Goal: Transaction & Acquisition: Purchase product/service

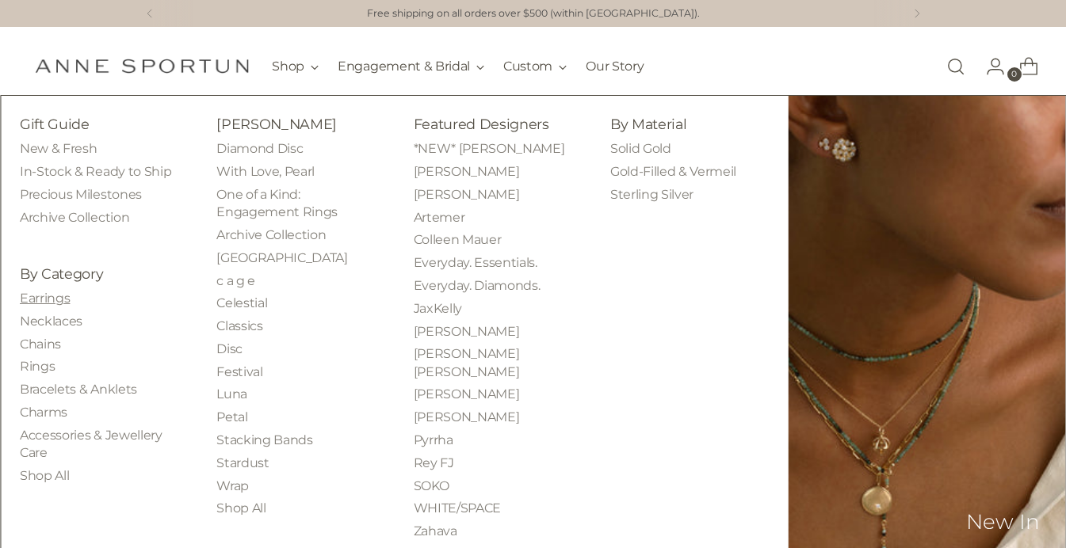
click at [55, 296] on link "Earrings" at bounding box center [45, 298] width 50 height 15
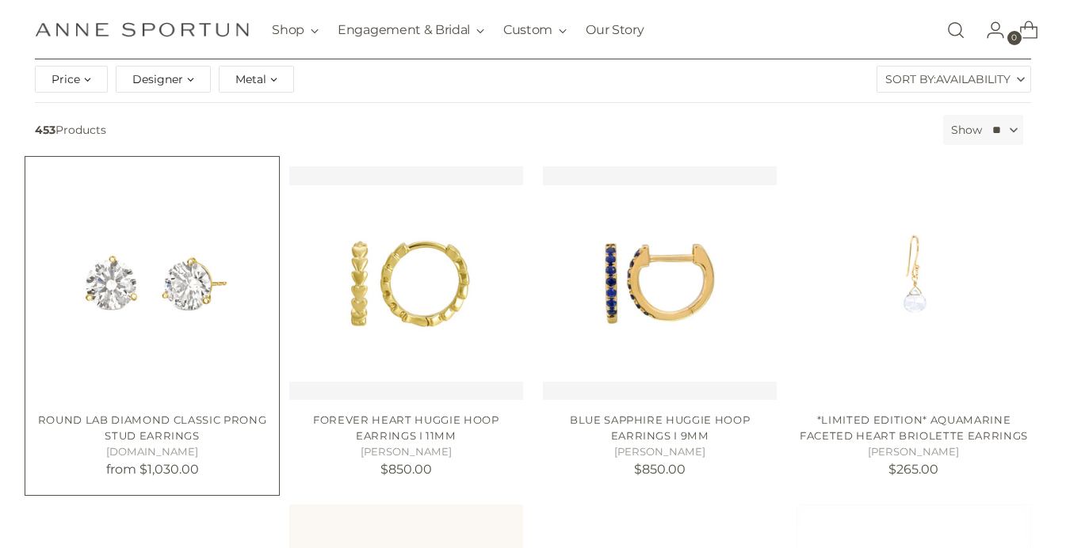
scroll to position [239, 0]
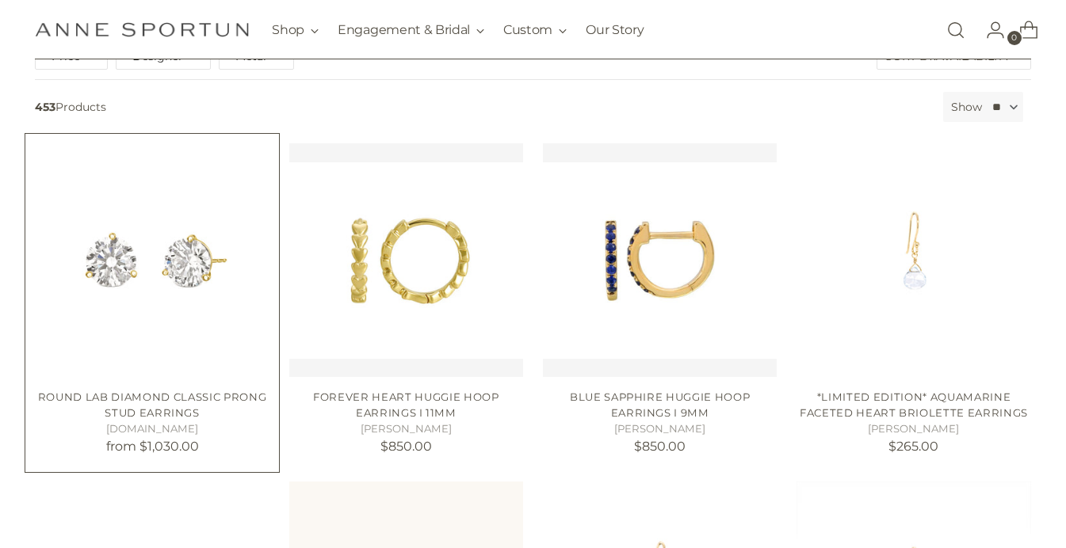
click at [0, 0] on img "Round Lab Diamond Classic Prong Stud Earrings" at bounding box center [0, 0] width 0 height 0
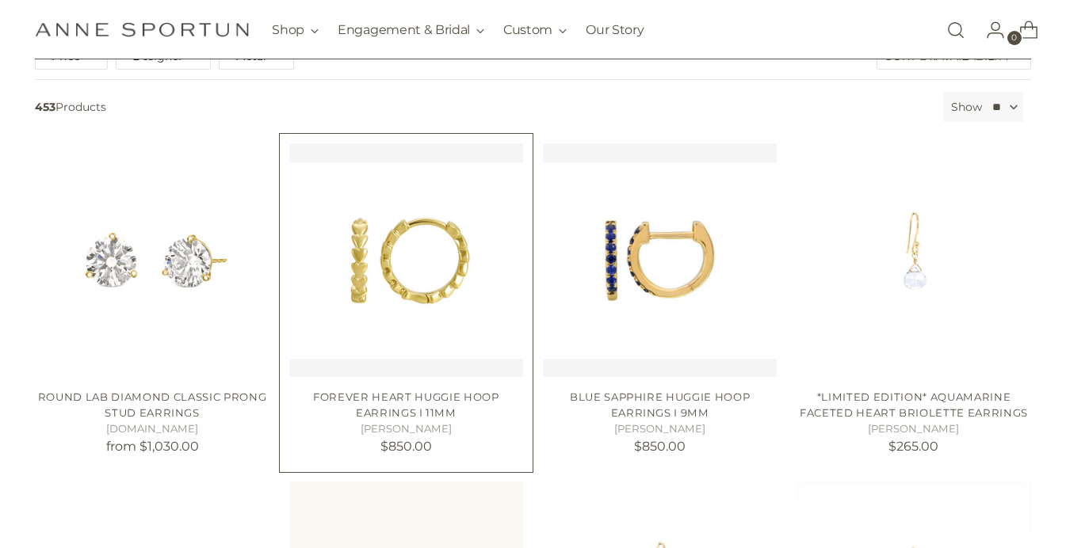
click at [449, 287] on img "Forever Heart Huggie Hoop Earrings I 11mm" at bounding box center [406, 260] width 234 height 234
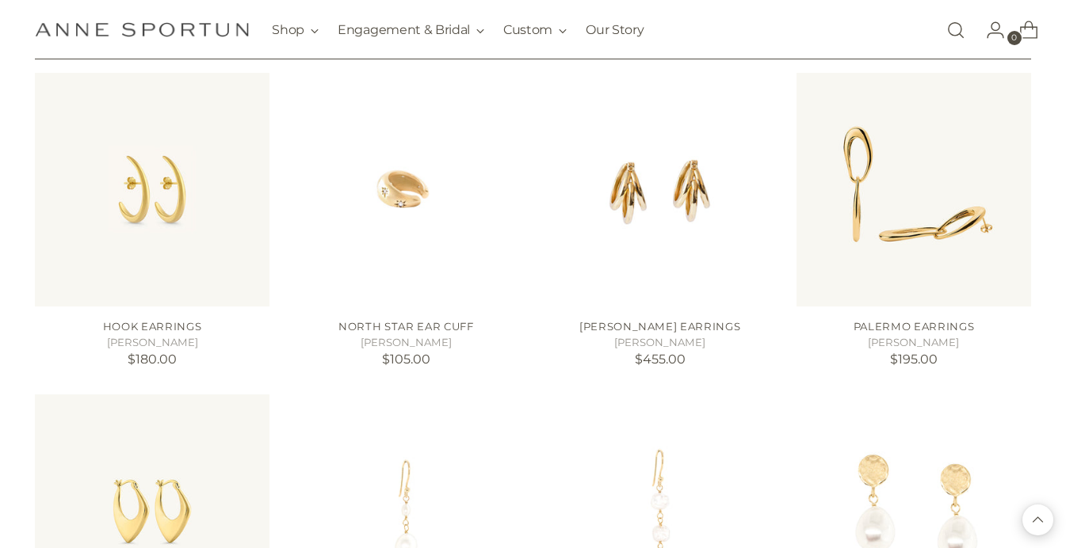
scroll to position [1334, 0]
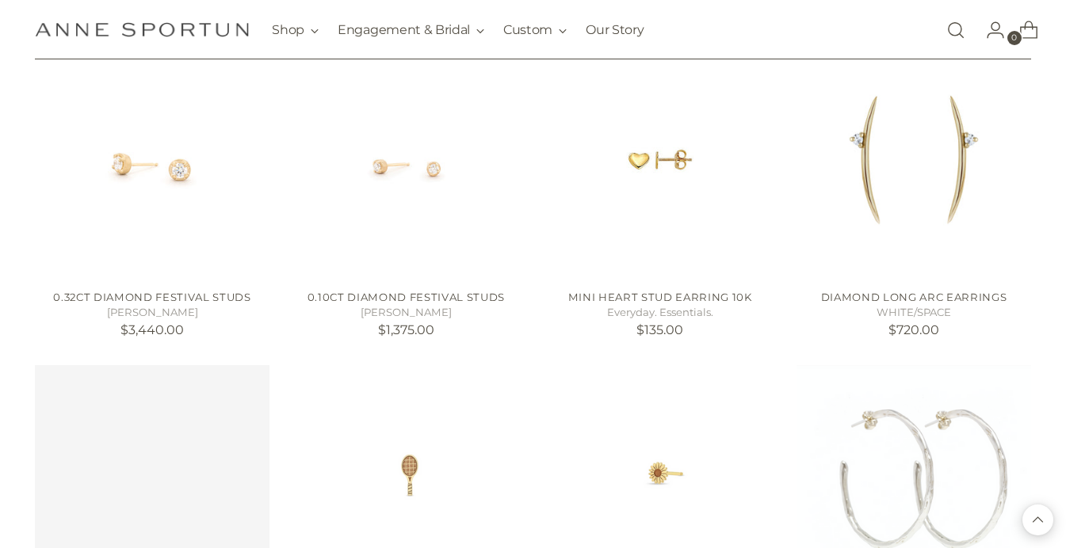
scroll to position [2394, 0]
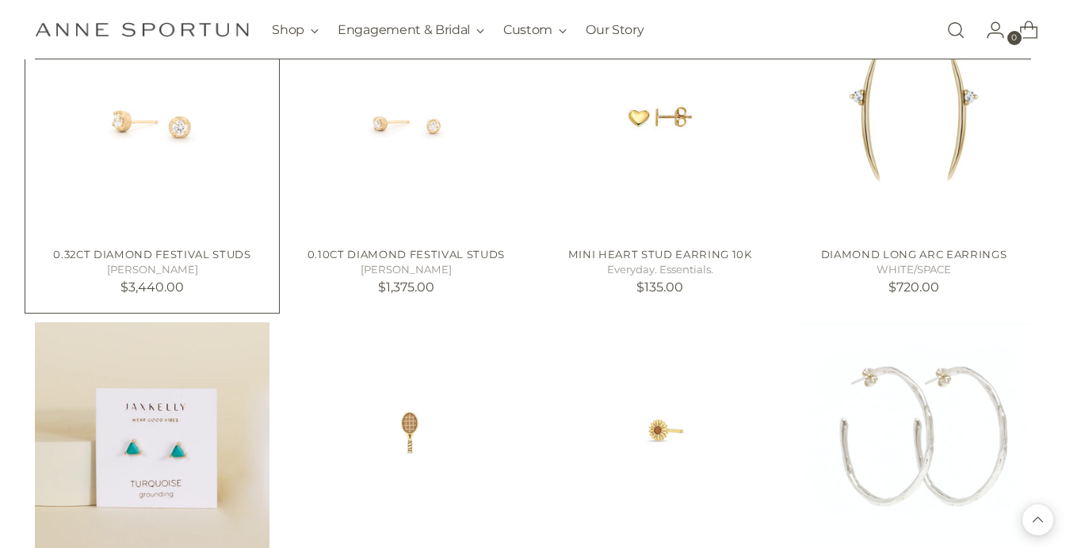
click at [0, 0] on img "0.32ct Diamond Festival Studs" at bounding box center [0, 0] width 0 height 0
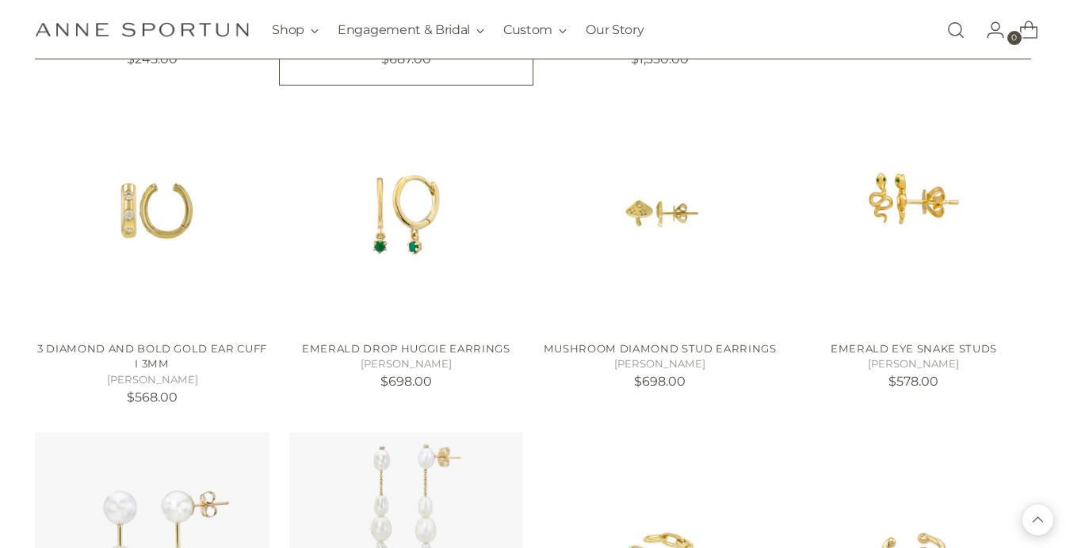
scroll to position [3308, 0]
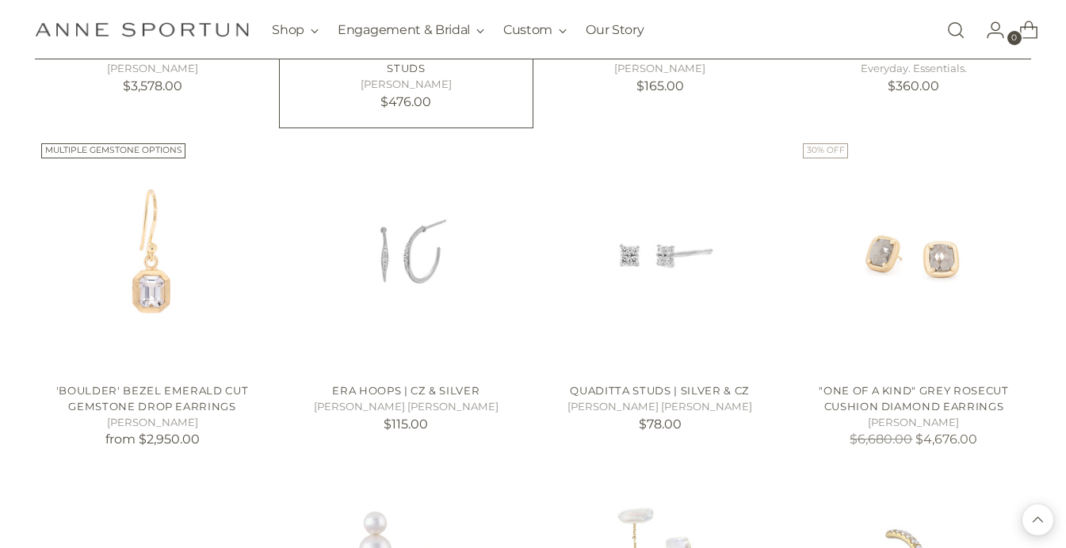
scroll to position [4956, 0]
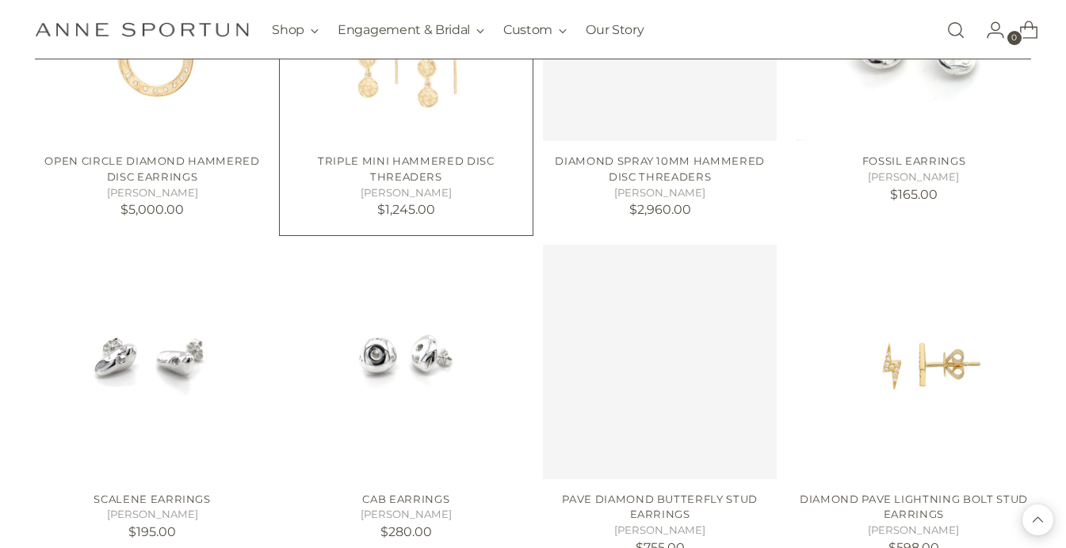
scroll to position [6599, 0]
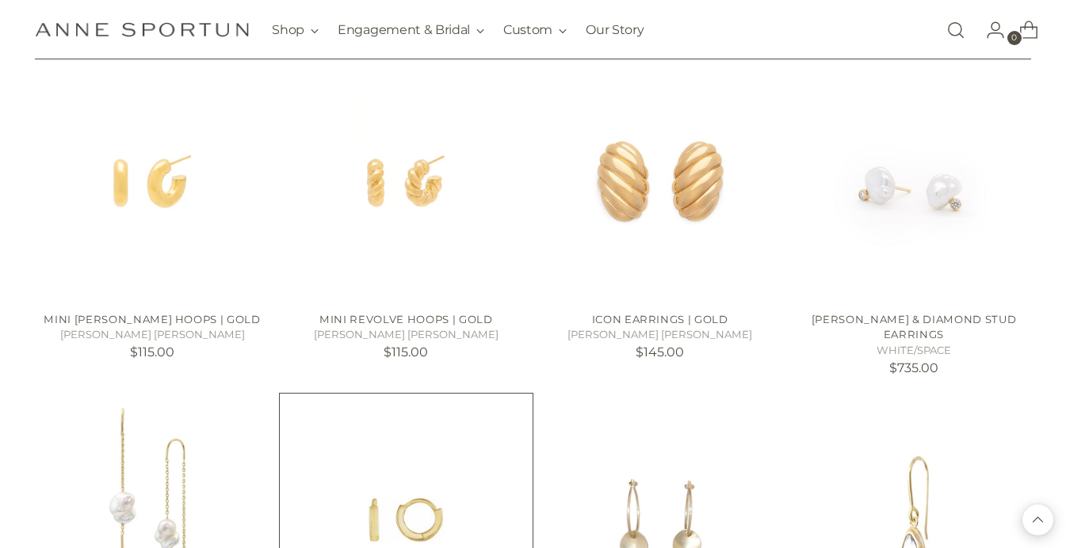
scroll to position [7363, 0]
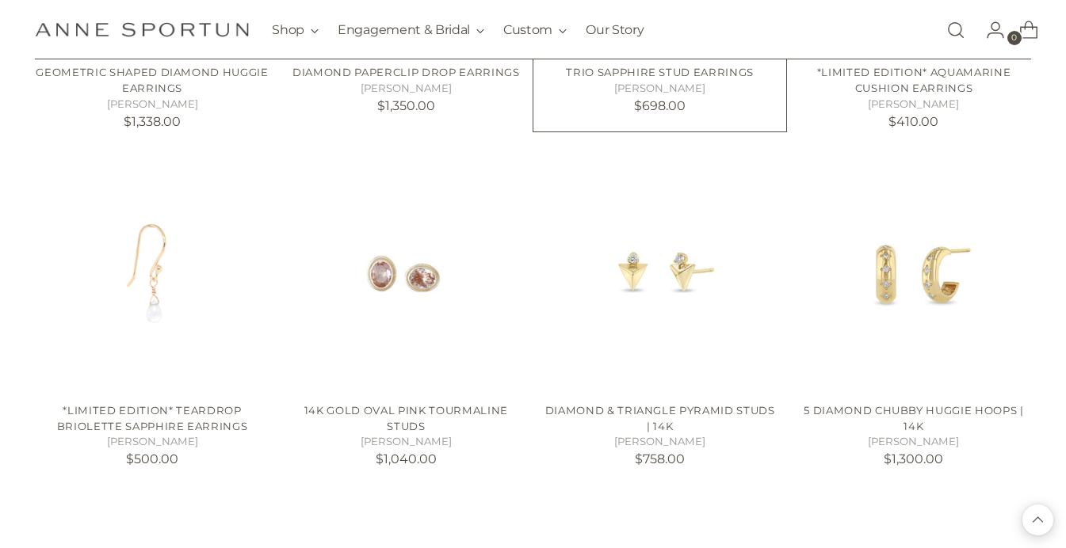
scroll to position [9421, 0]
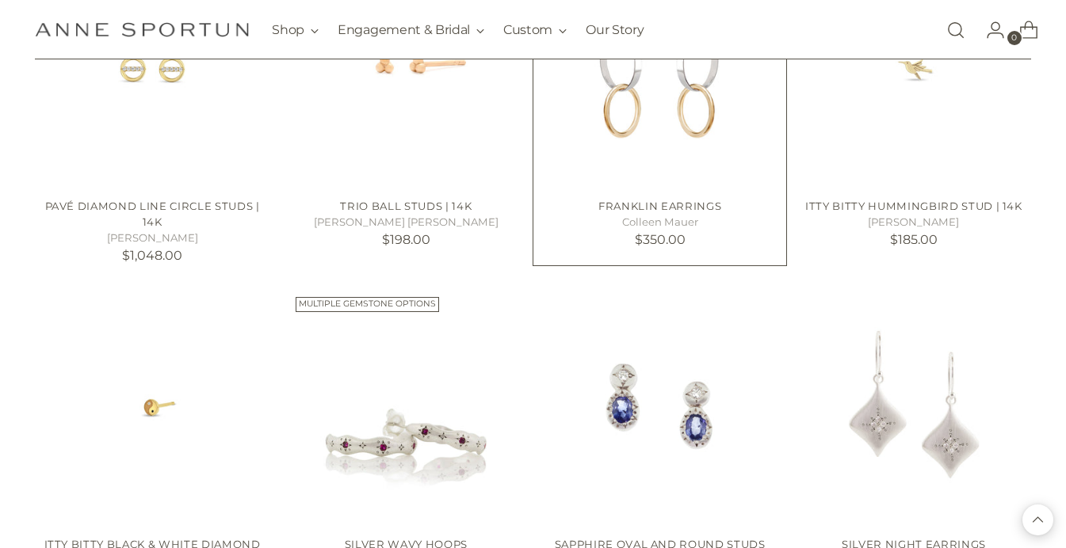
scroll to position [8462, 0]
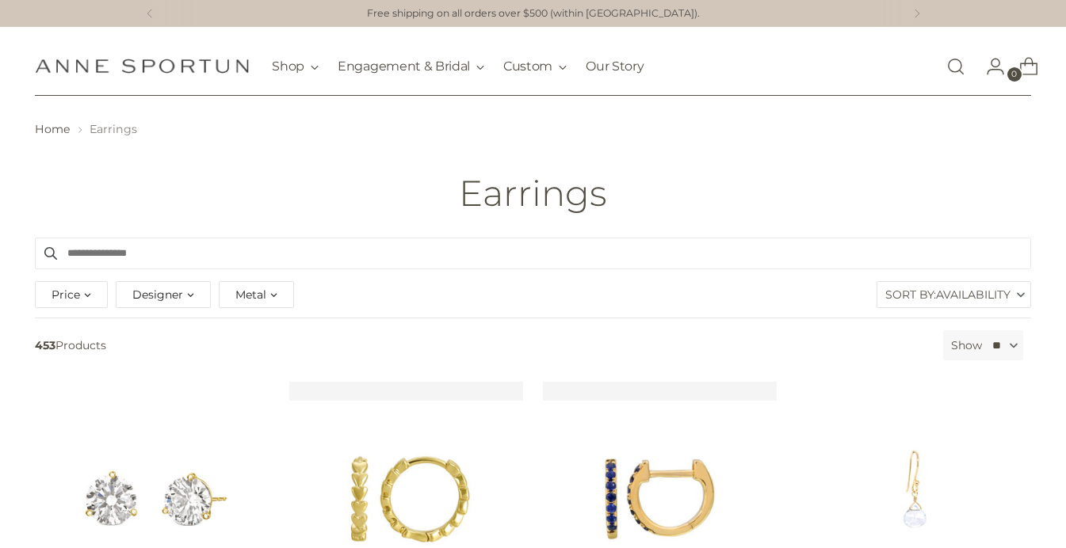
click at [193, 300] on div "Designer" at bounding box center [163, 294] width 95 height 27
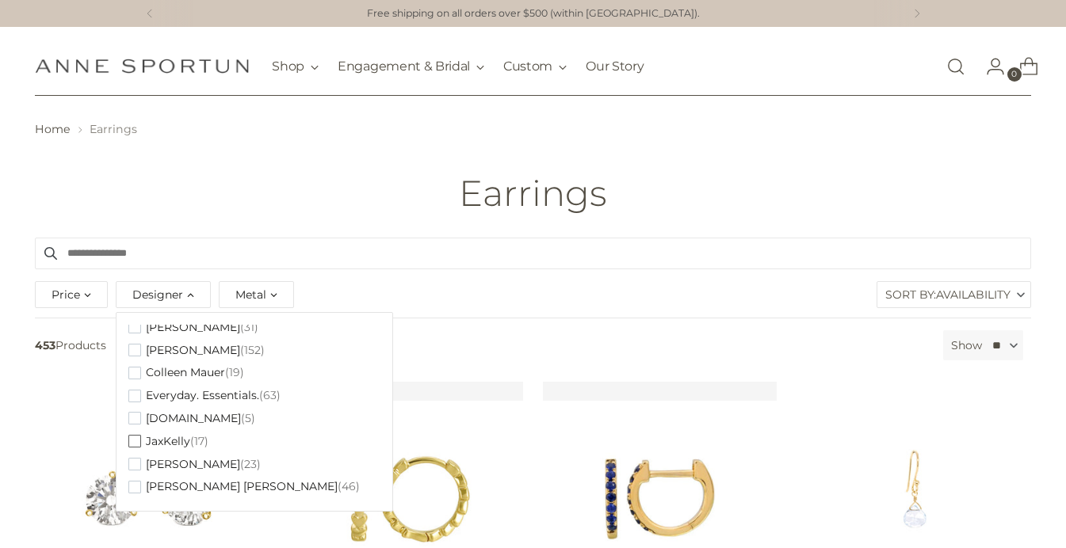
scroll to position [32, 0]
click at [191, 354] on span "[PERSON_NAME]" at bounding box center [193, 349] width 94 height 13
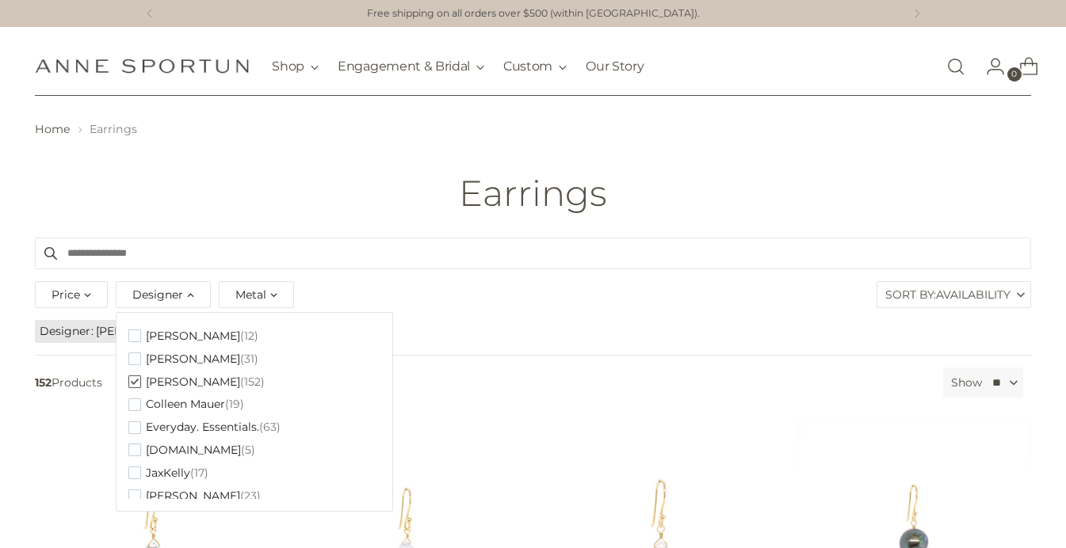
click at [632, 332] on ul "Designer Anne Sportun" at bounding box center [532, 332] width 1000 height 28
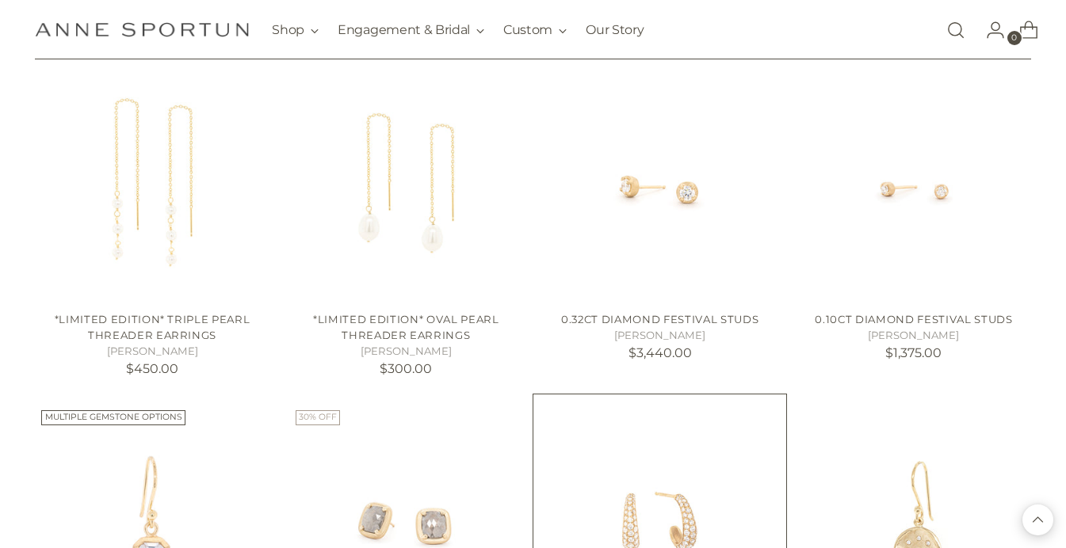
scroll to position [996, 0]
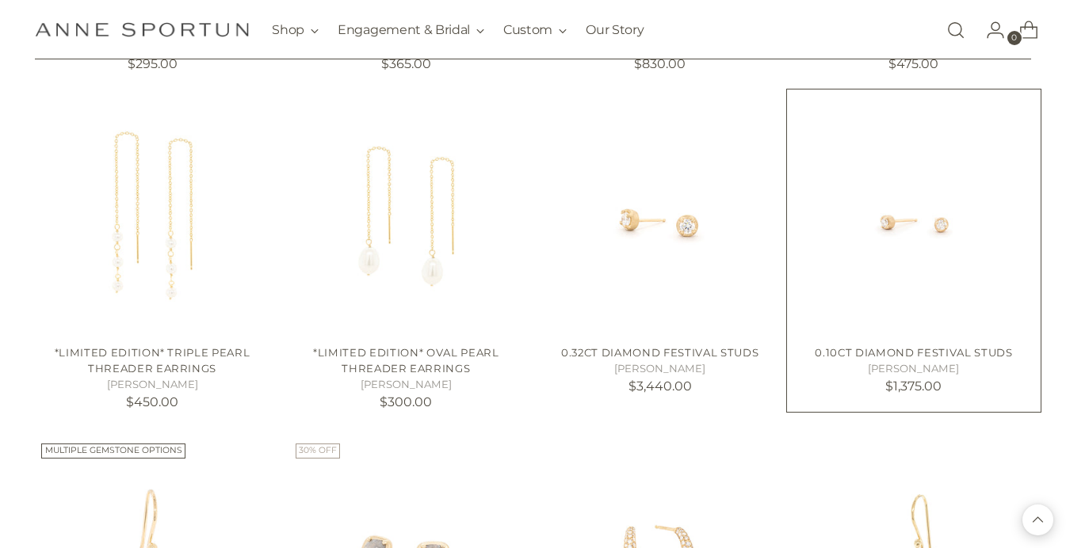
click at [0, 0] on img "0.10ct Diamond Festival Studs" at bounding box center [0, 0] width 0 height 0
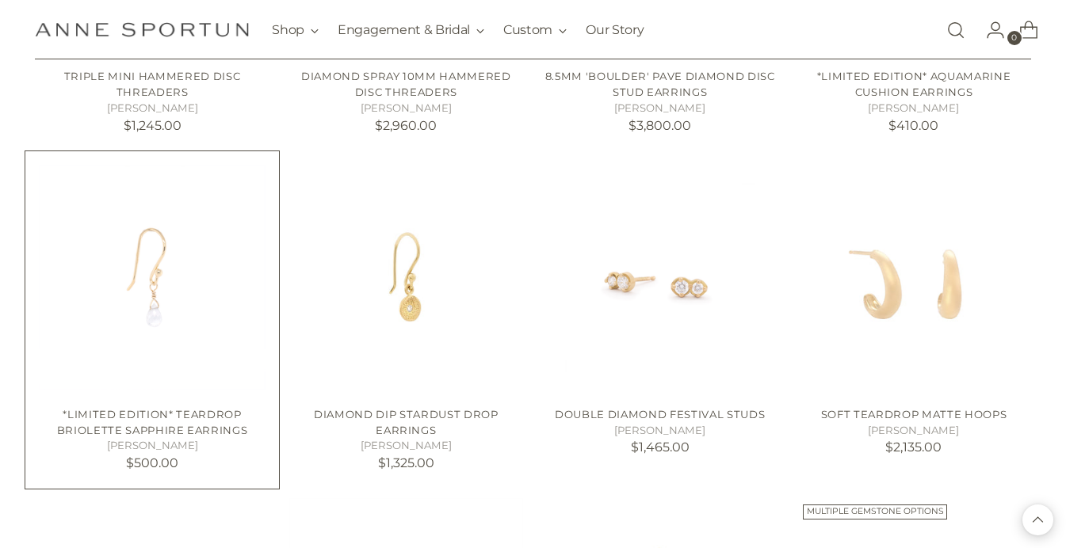
scroll to position [2627, 0]
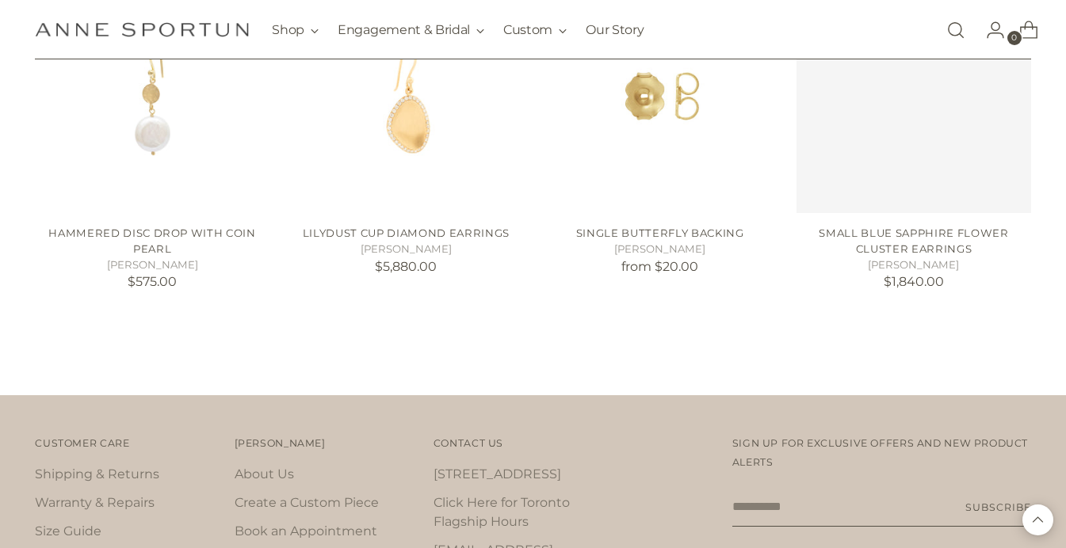
scroll to position [5537, 0]
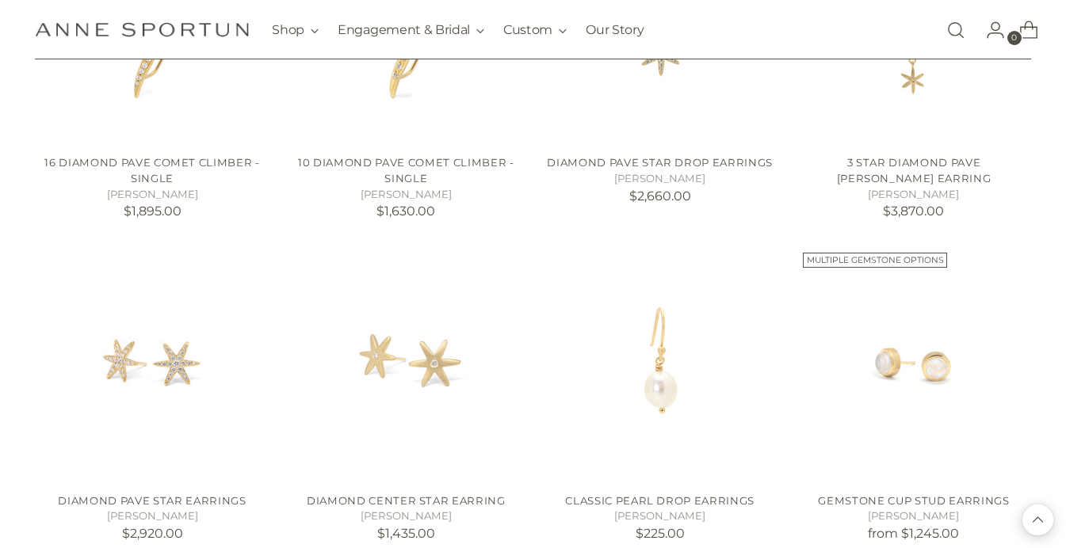
scroll to position [6282, 0]
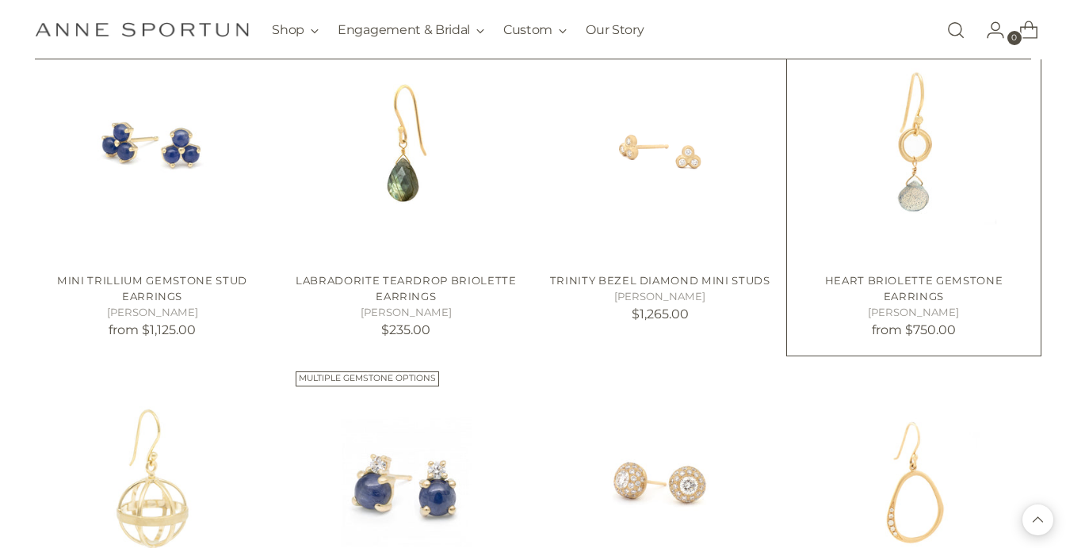
scroll to position [6799, 0]
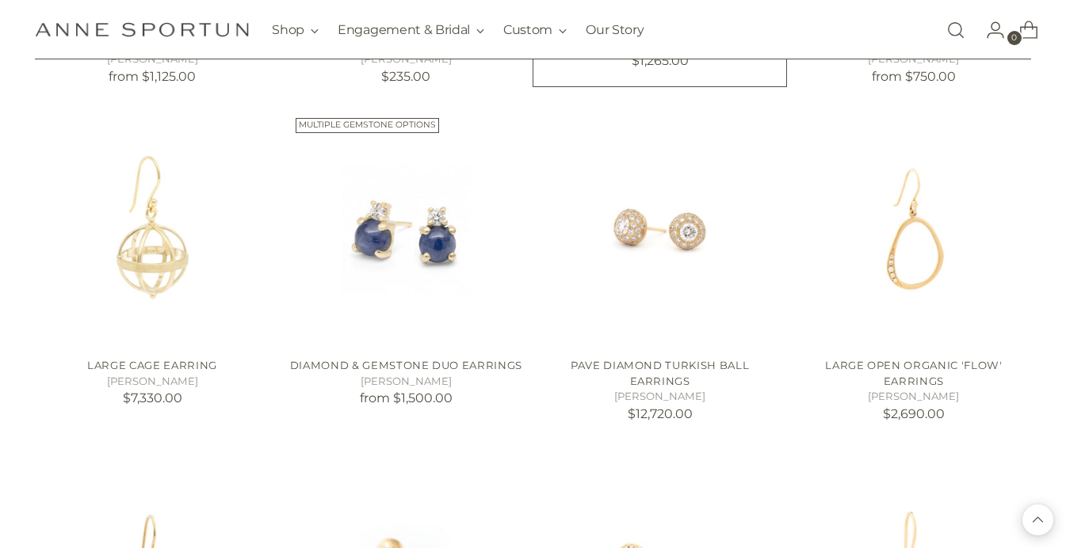
scroll to position [7062, 0]
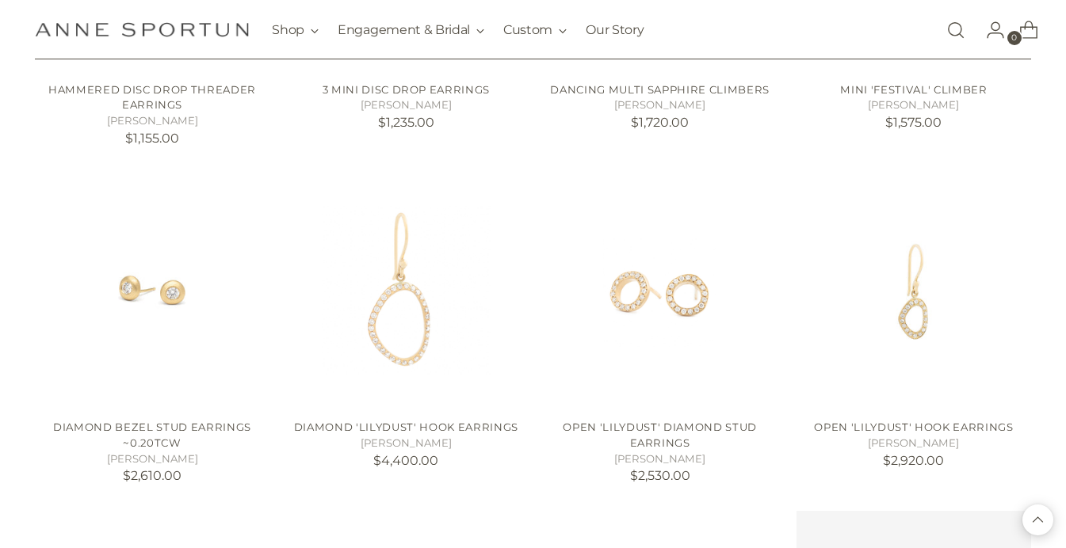
scroll to position [9187, 0]
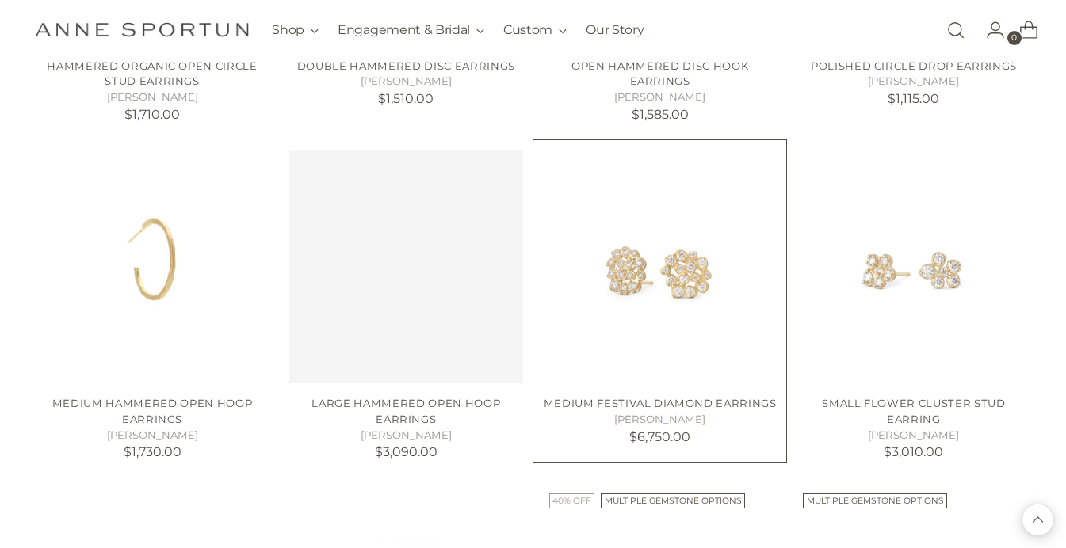
scroll to position [10459, 0]
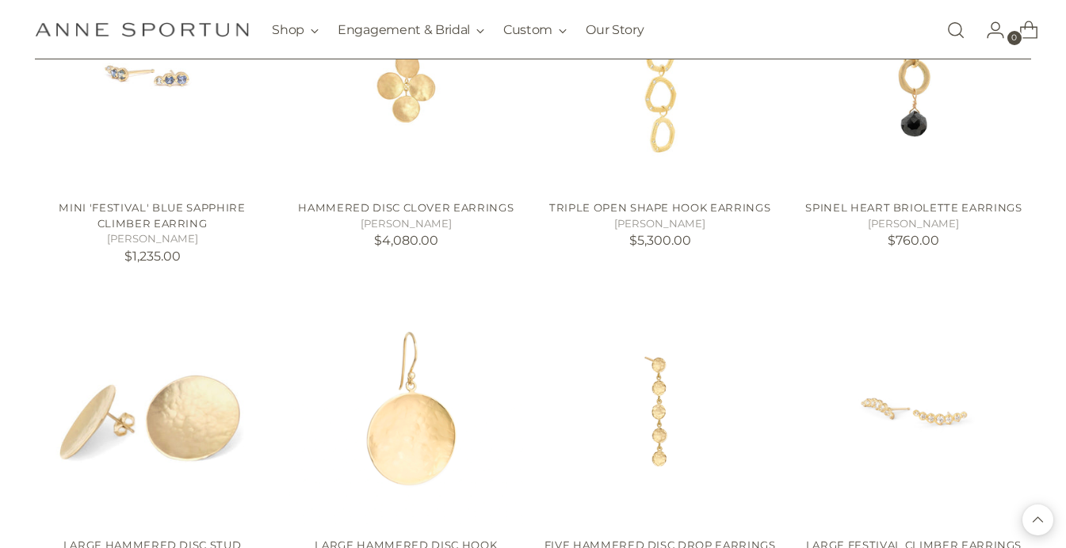
scroll to position [12015, 0]
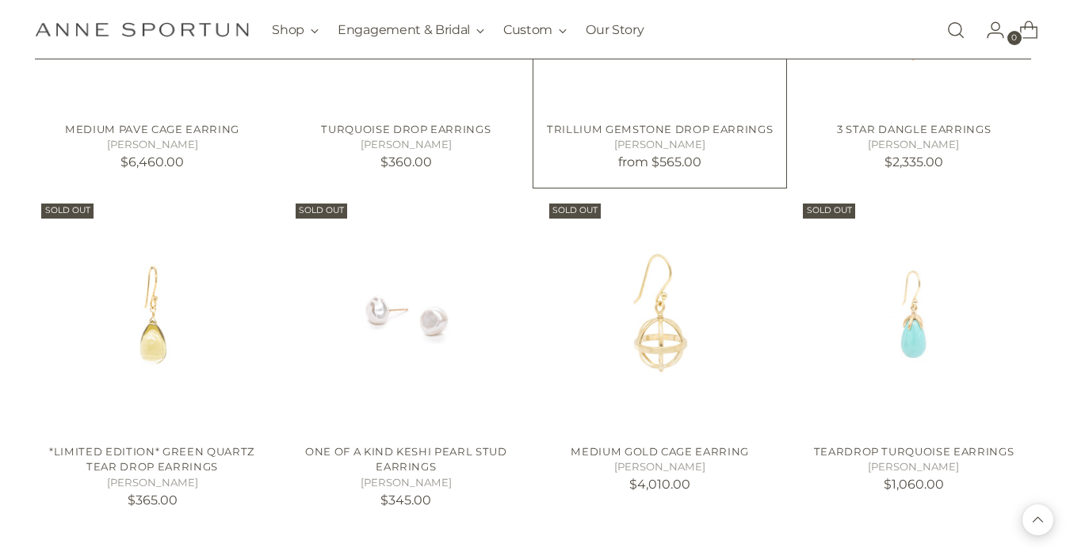
scroll to position [12671, 0]
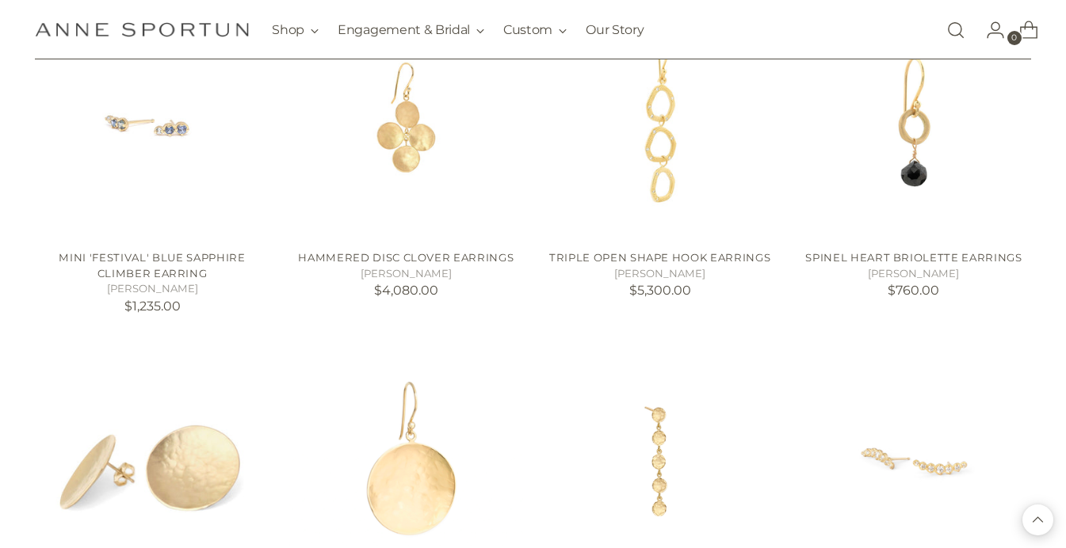
scroll to position [9379, 0]
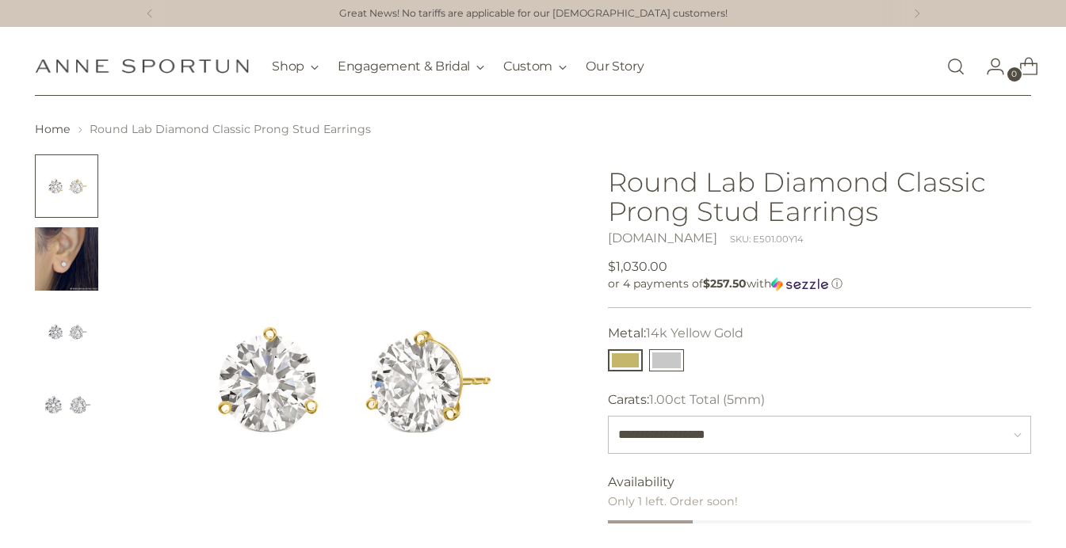
click at [672, 360] on button "14k White Gold" at bounding box center [666, 360] width 35 height 22
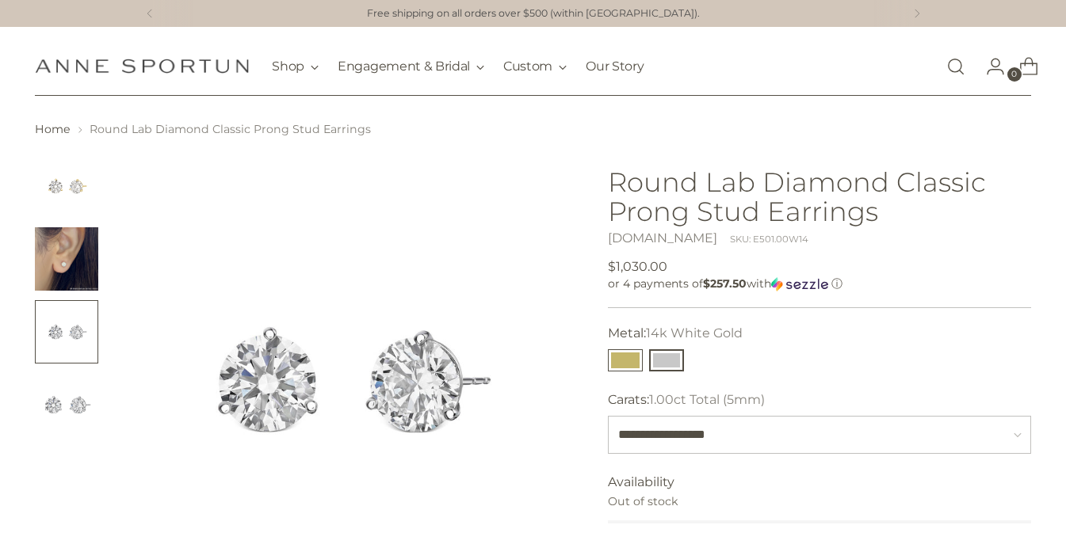
click at [616, 365] on button "14k Yellow Gold" at bounding box center [625, 360] width 35 height 22
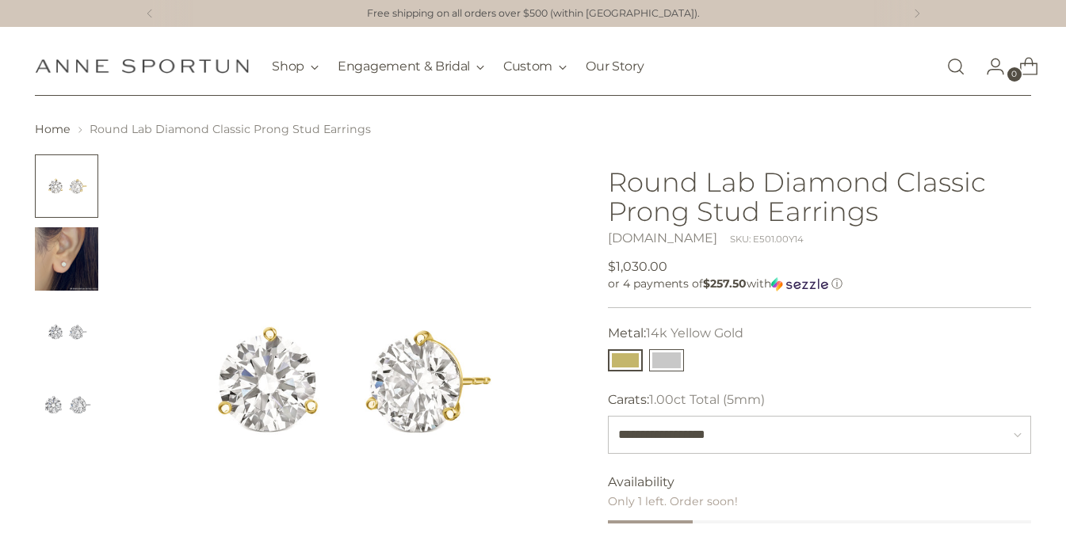
click at [666, 359] on button "14k White Gold" at bounding box center [666, 360] width 35 height 22
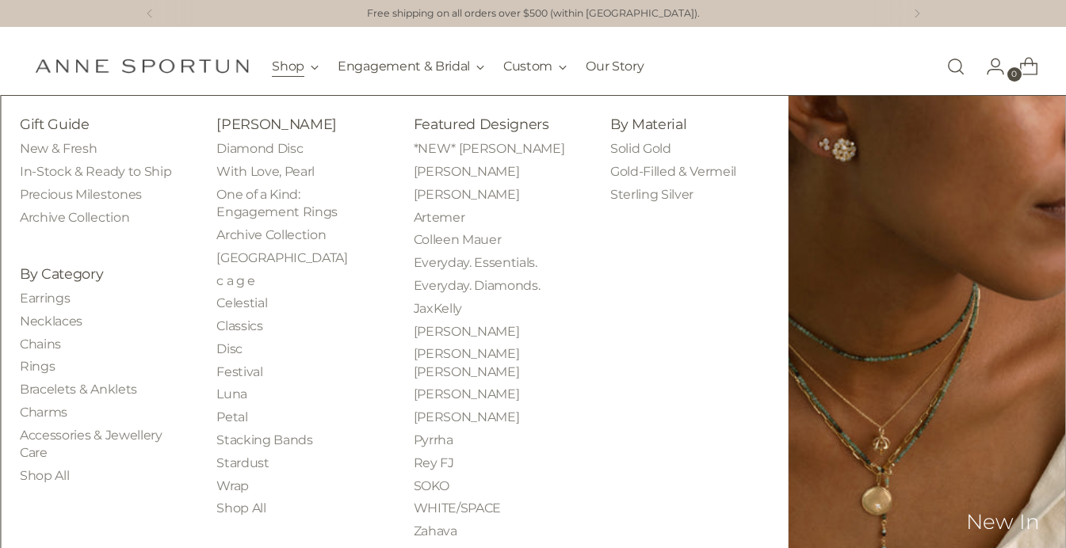
click at [296, 73] on button "Shop" at bounding box center [295, 66] width 47 height 35
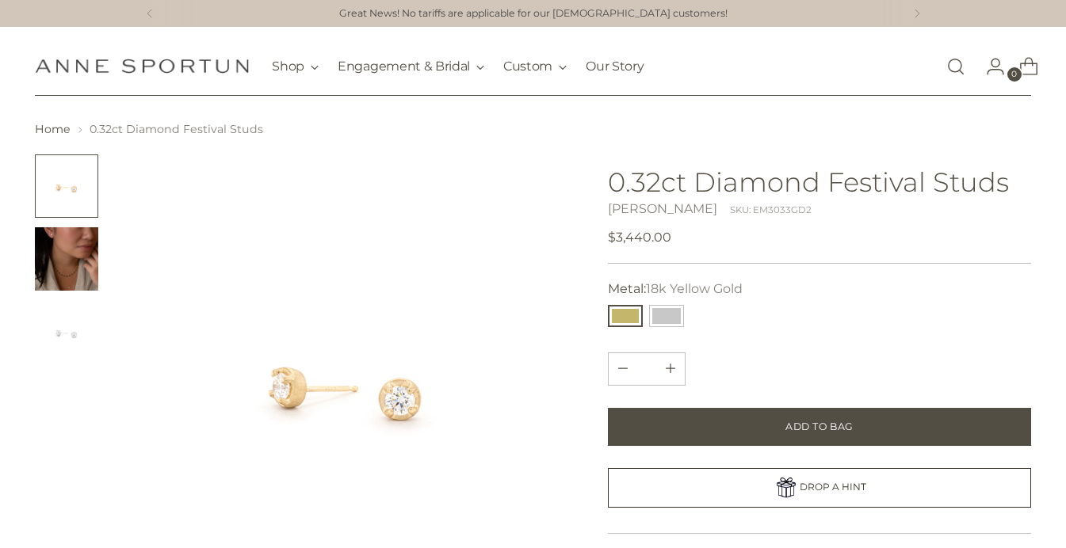
click at [407, 405] on img at bounding box center [346, 381] width 452 height 452
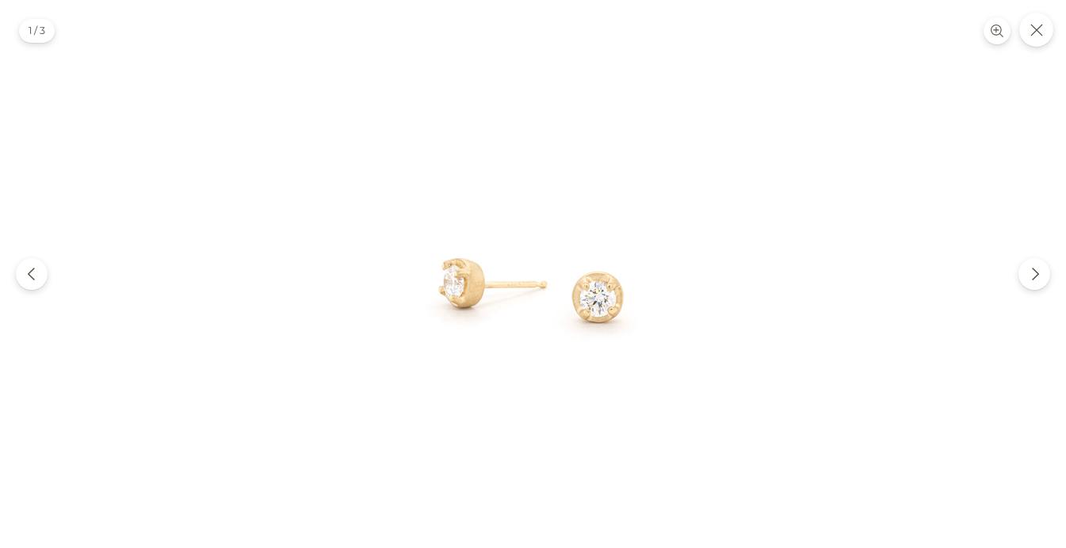
click at [407, 346] on img at bounding box center [533, 274] width 548 height 548
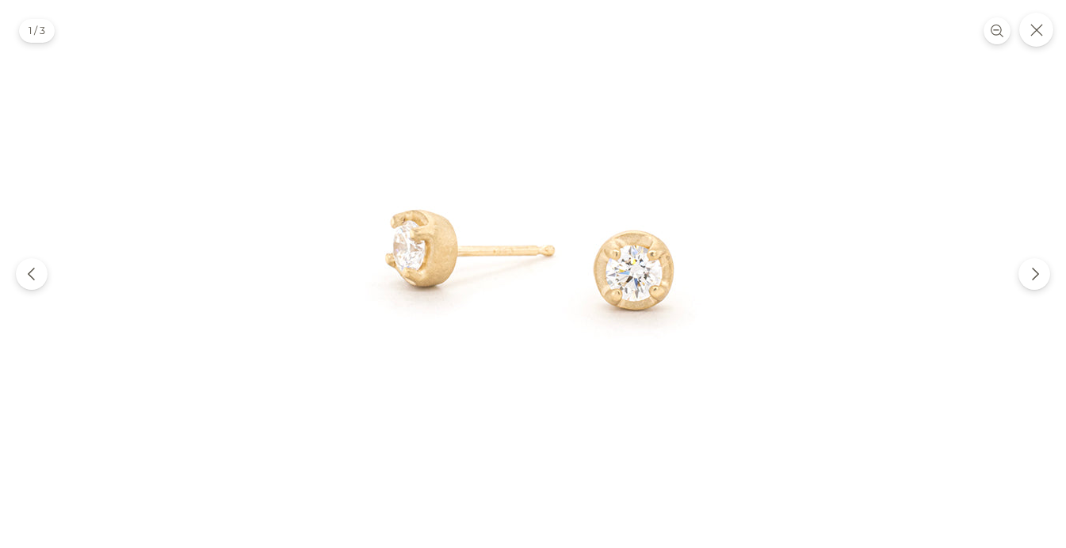
click at [446, 266] on img at bounding box center [533, 235] width 856 height 856
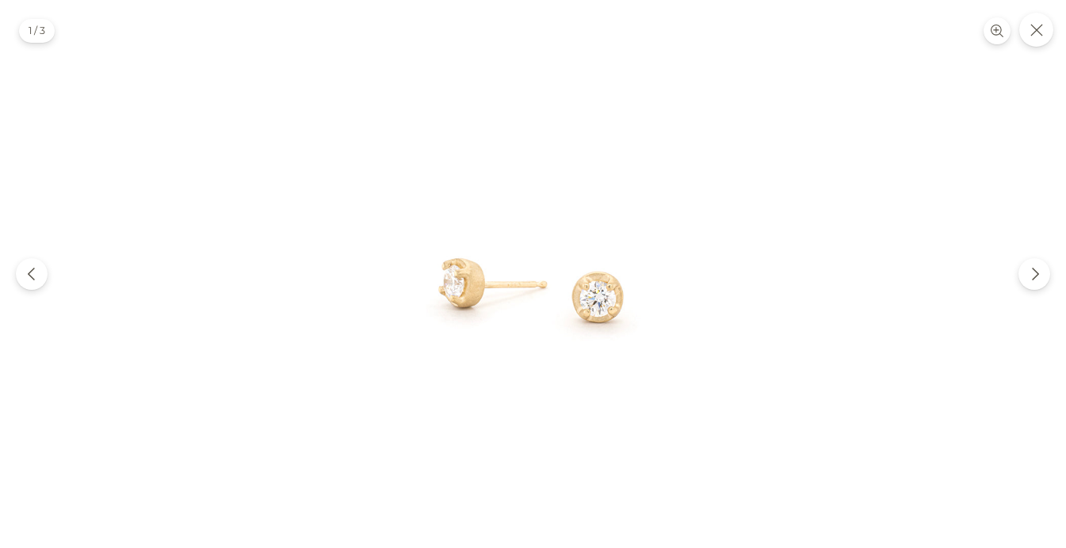
click at [446, 266] on img at bounding box center [533, 274] width 548 height 548
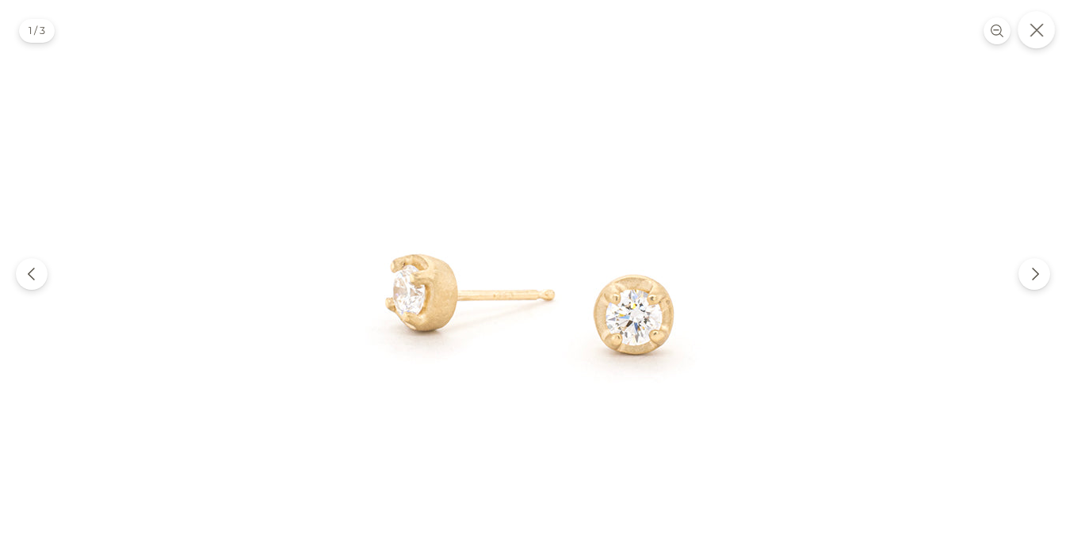
click at [1037, 22] on button "Close" at bounding box center [1036, 29] width 37 height 37
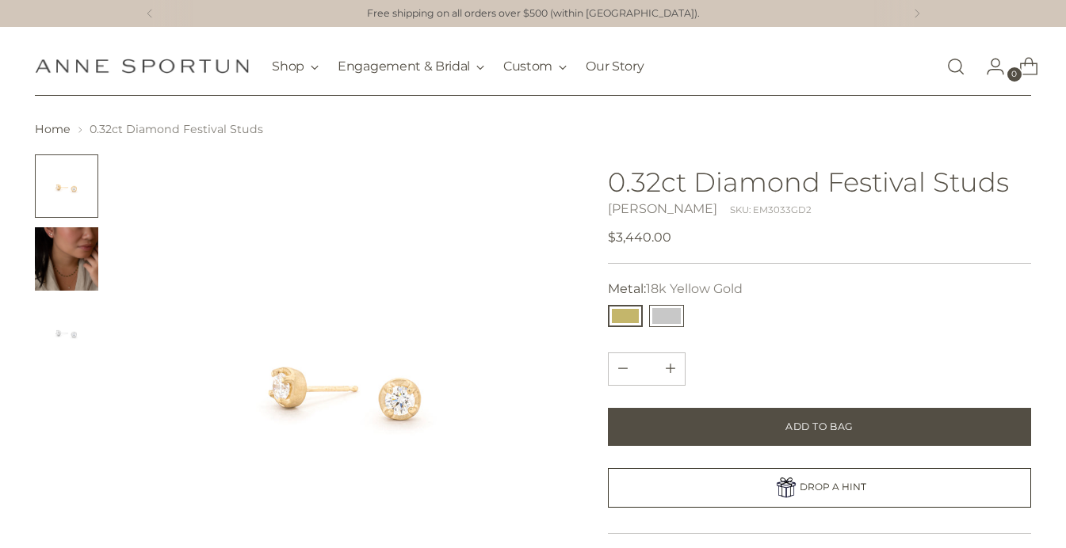
click at [678, 314] on button "14k White Gold" at bounding box center [666, 316] width 35 height 22
